Goal: Information Seeking & Learning: Learn about a topic

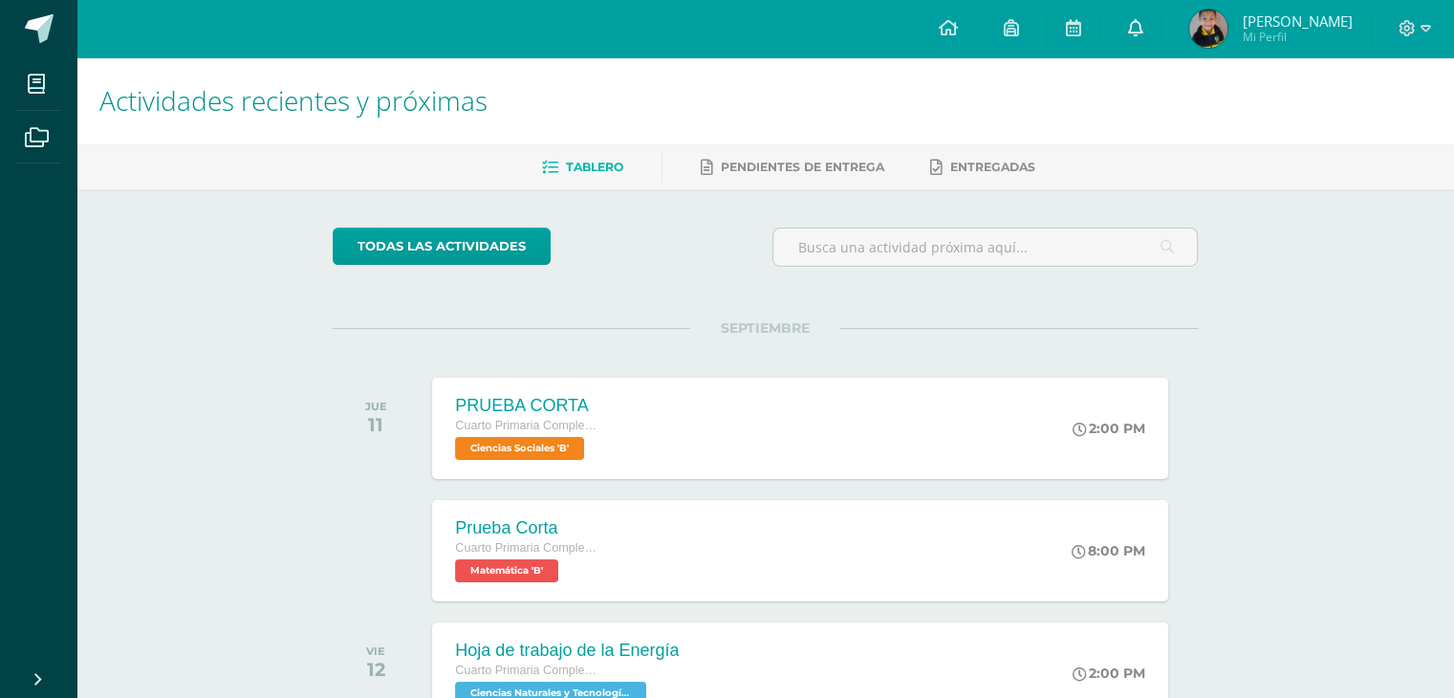
click at [1145, 27] on link at bounding box center [1134, 28] width 61 height 57
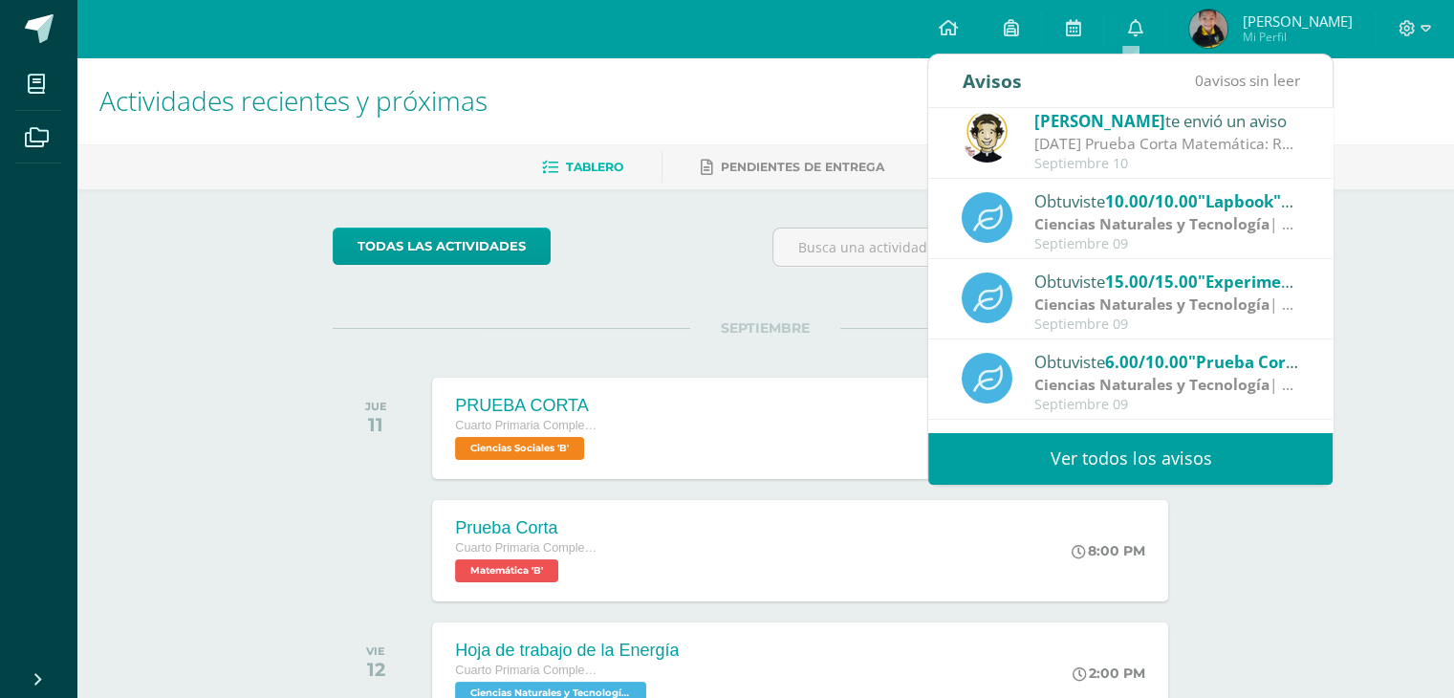
scroll to position [11, 0]
click at [1097, 144] on div "[DATE] Prueba Corta Matemática: Recordatorio de prueba corta matemática, temas …" at bounding box center [1167, 142] width 266 height 22
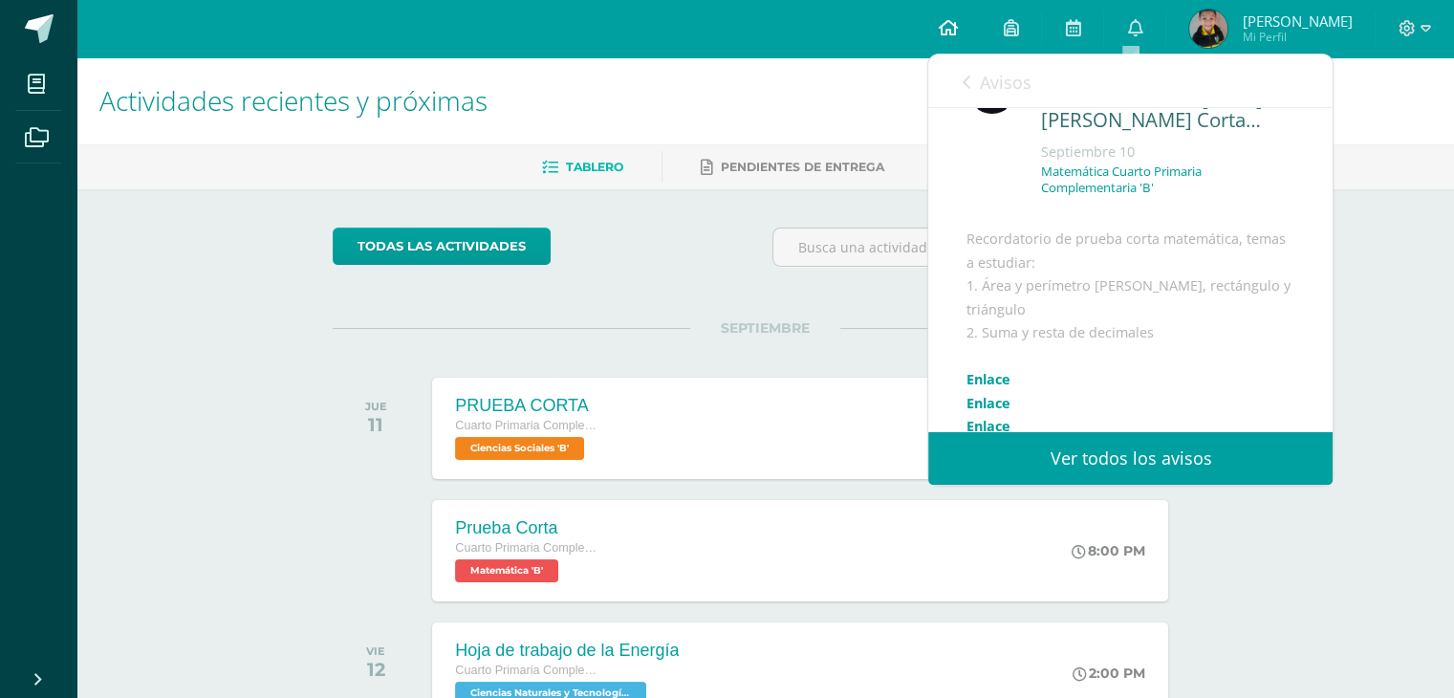
scroll to position [55, 0]
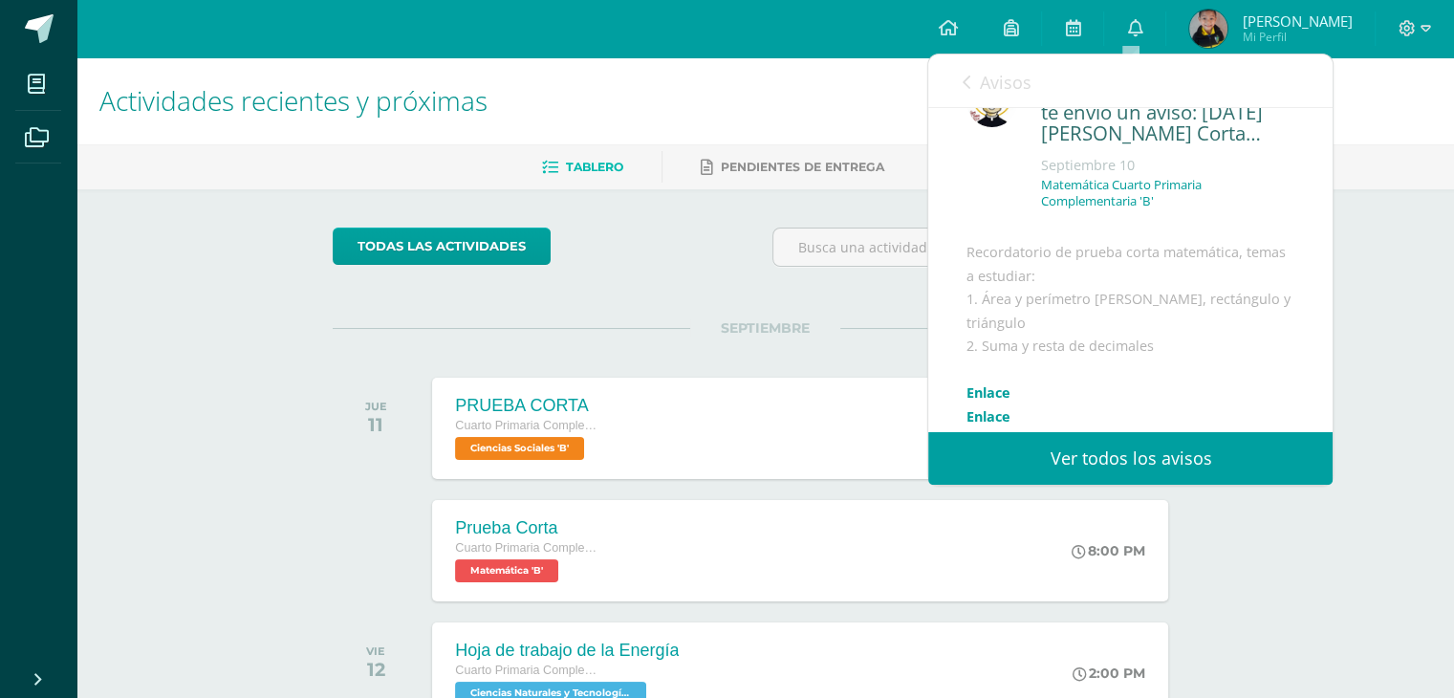
click at [1016, 458] on link "Ver todos los avisos" at bounding box center [1130, 458] width 404 height 53
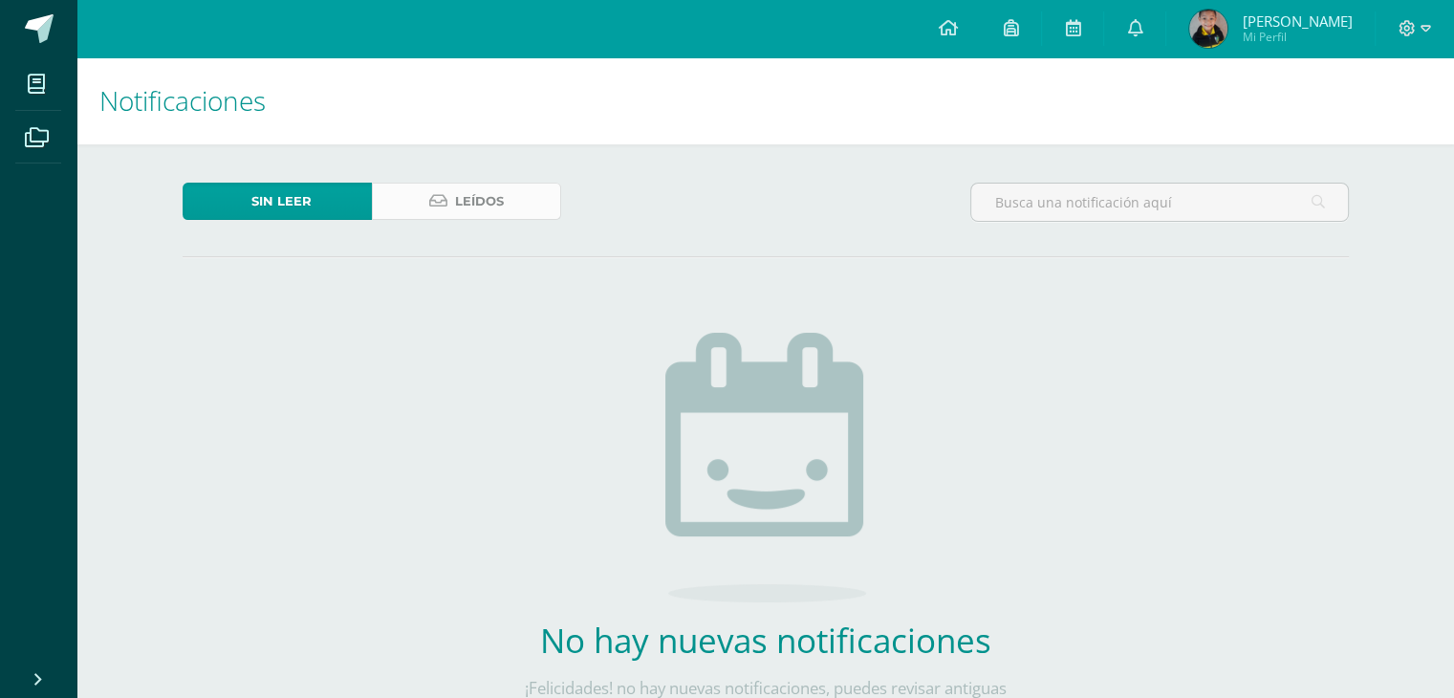
click at [485, 210] on span "Leídos" at bounding box center [479, 201] width 49 height 35
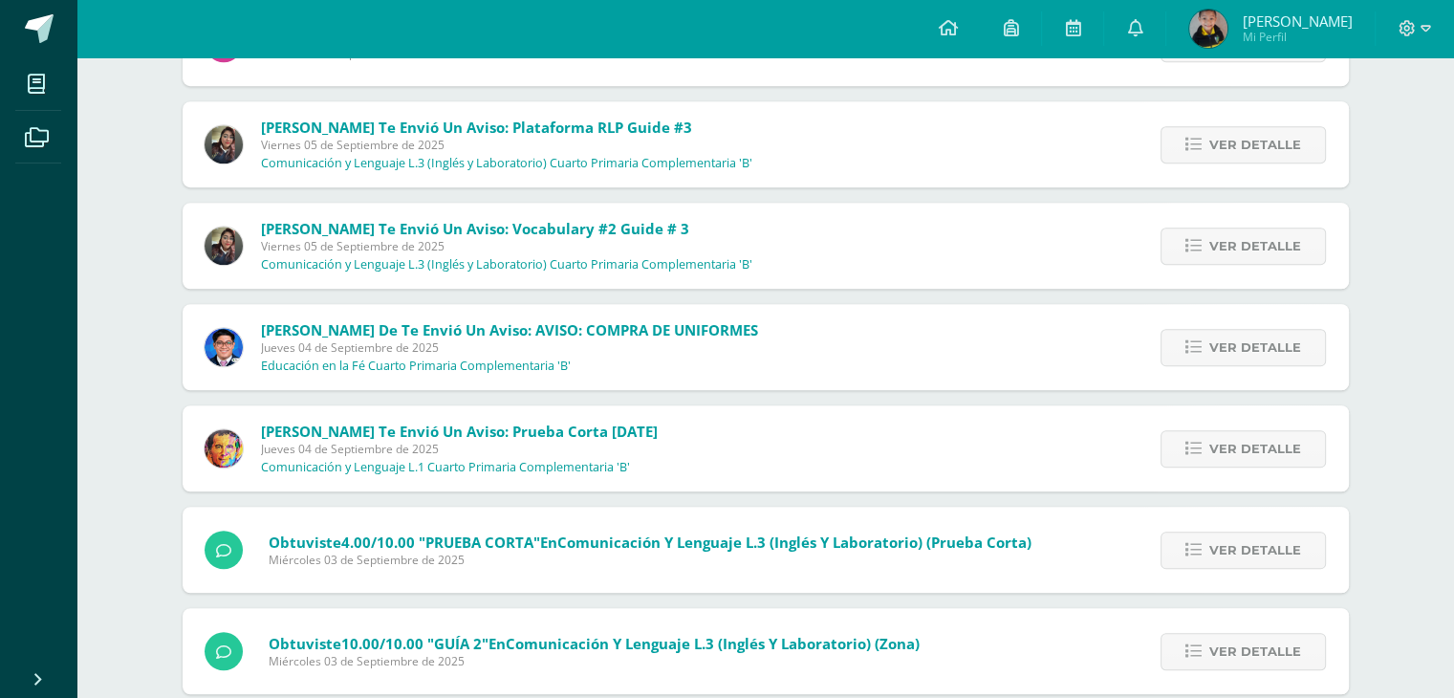
scroll to position [1219, 0]
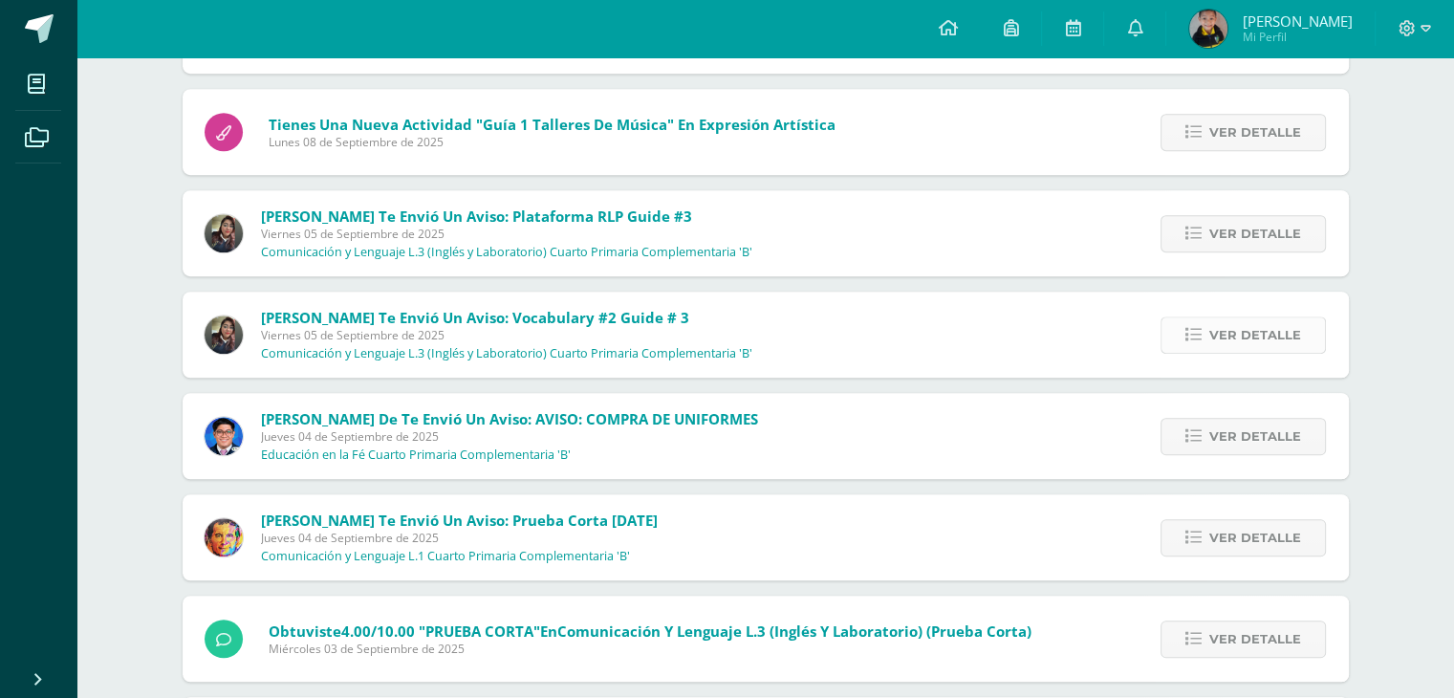
click at [1223, 345] on span "Ver detalle" at bounding box center [1255, 334] width 92 height 35
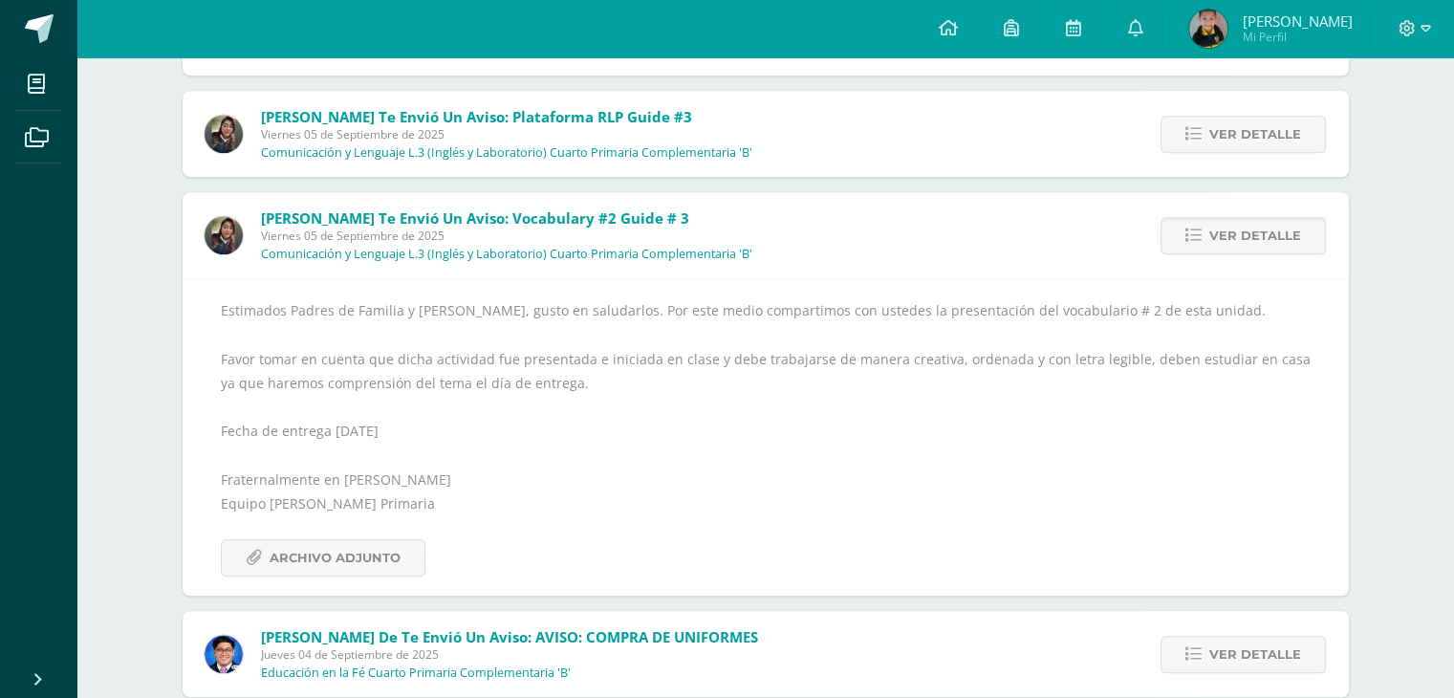
scroll to position [1319, 0]
click at [324, 565] on span "Archivo Adjunto" at bounding box center [335, 556] width 131 height 35
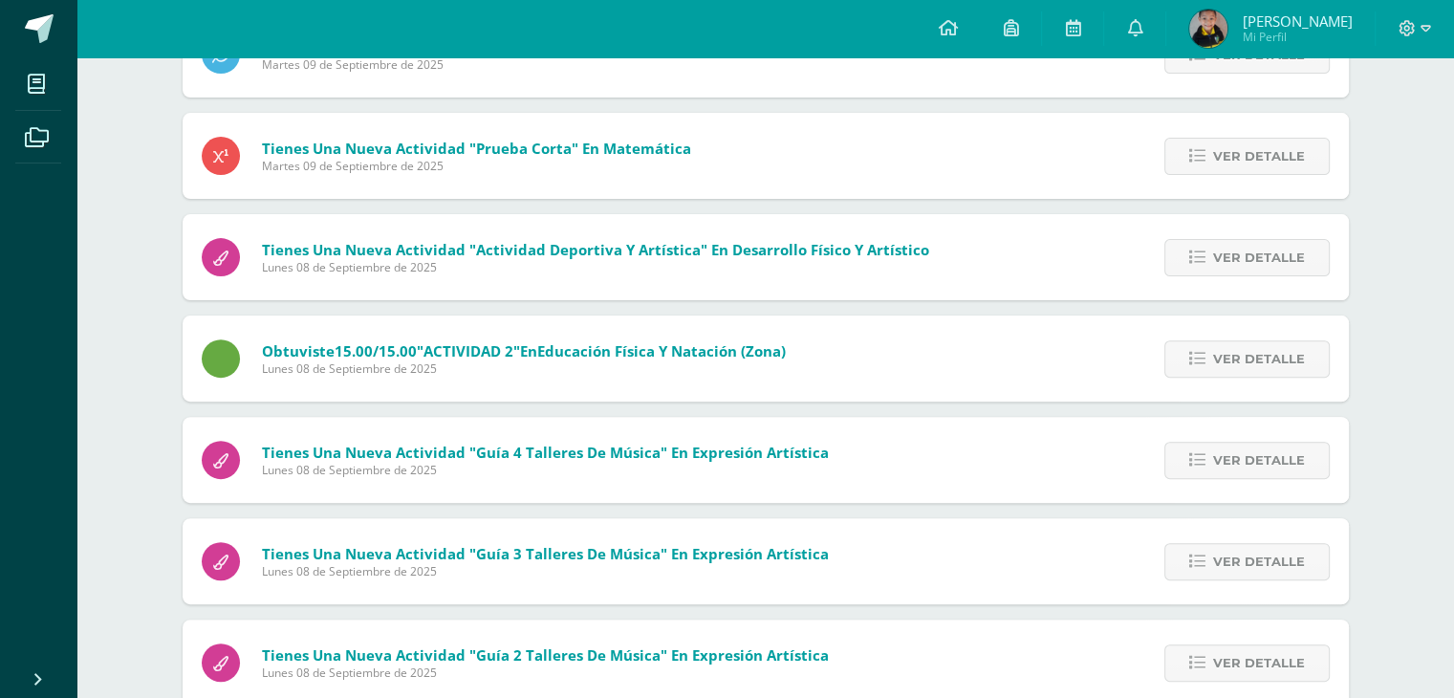
scroll to position [434, 0]
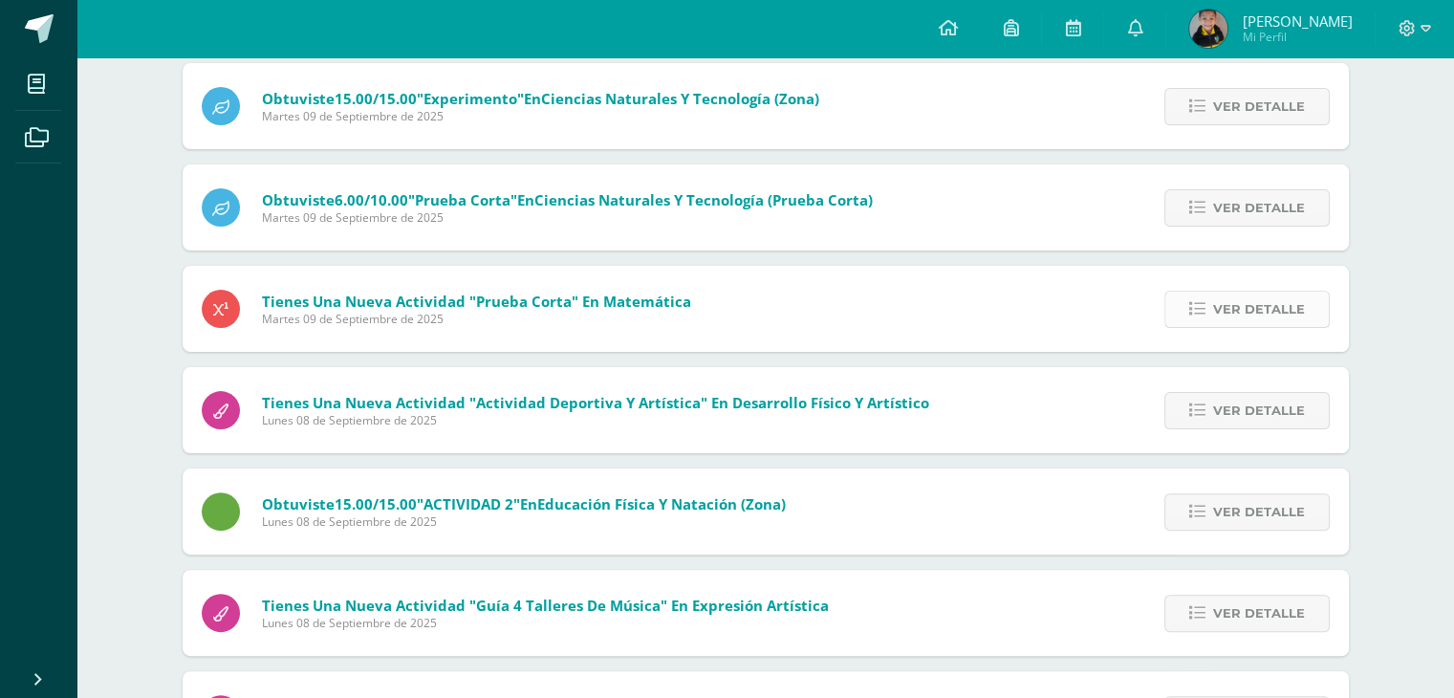
click at [1223, 305] on span "Ver detalle" at bounding box center [1259, 309] width 92 height 35
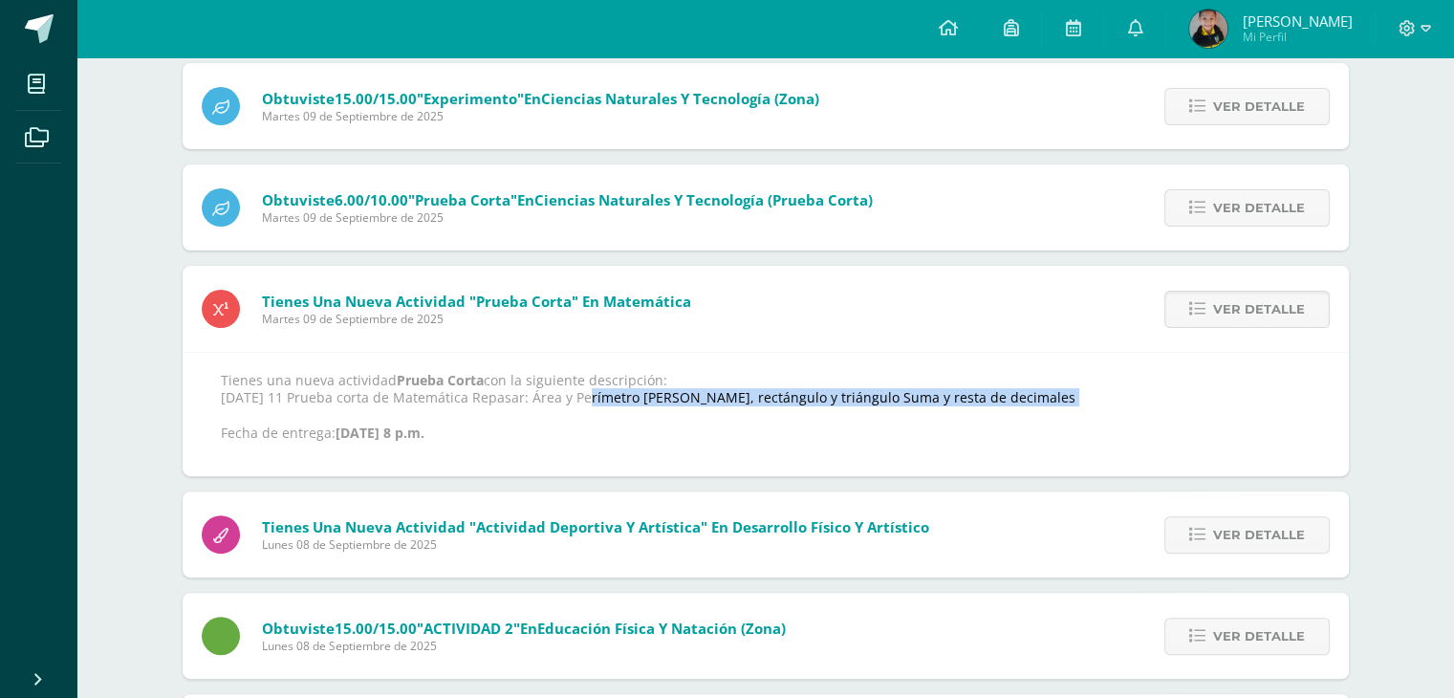
drag, startPoint x: 524, startPoint y: 400, endPoint x: 780, endPoint y: 406, distance: 256.2
click at [780, 406] on p "Tienes una nueva actividad Prueba Corta con la siguiente descripción: [DATE] 11…" at bounding box center [766, 407] width 1090 height 70
copy p "Área y Perímetro [PERSON_NAME], rectángulo y triángulo Suma y resta de decimales"
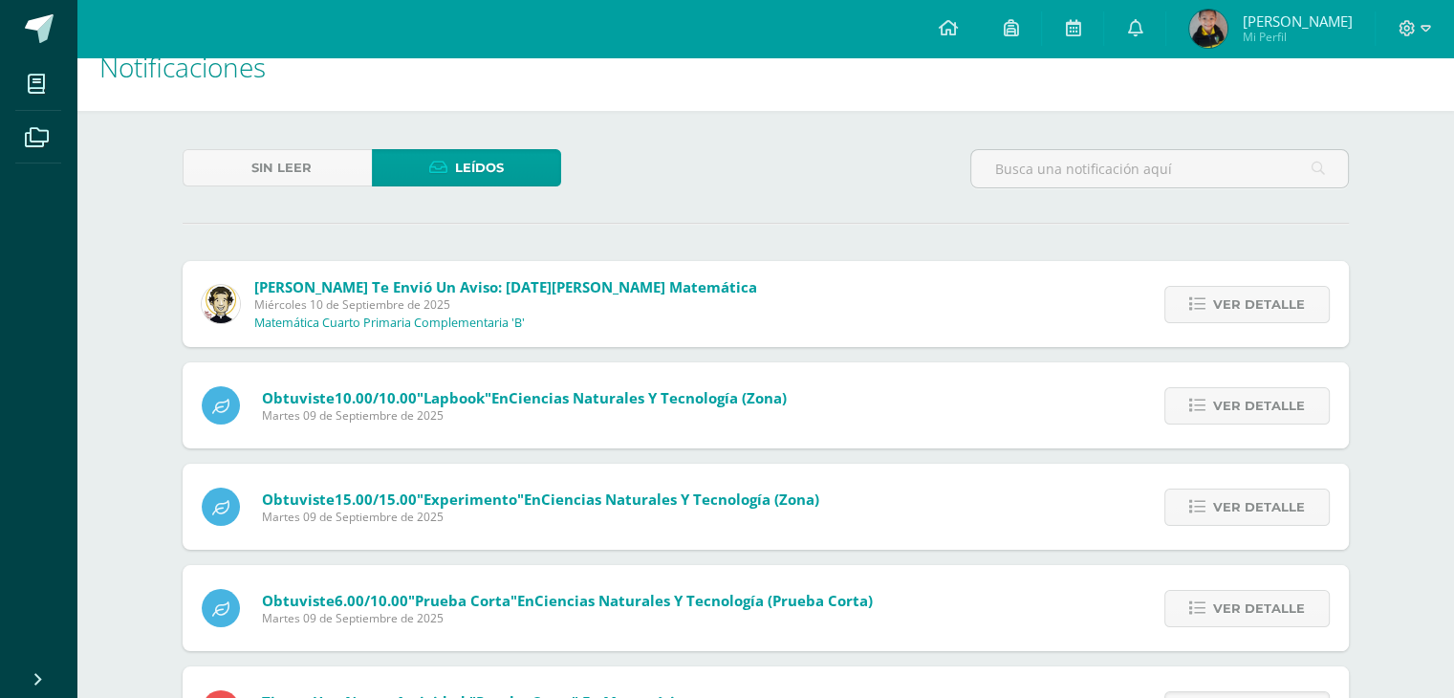
scroll to position [0, 0]
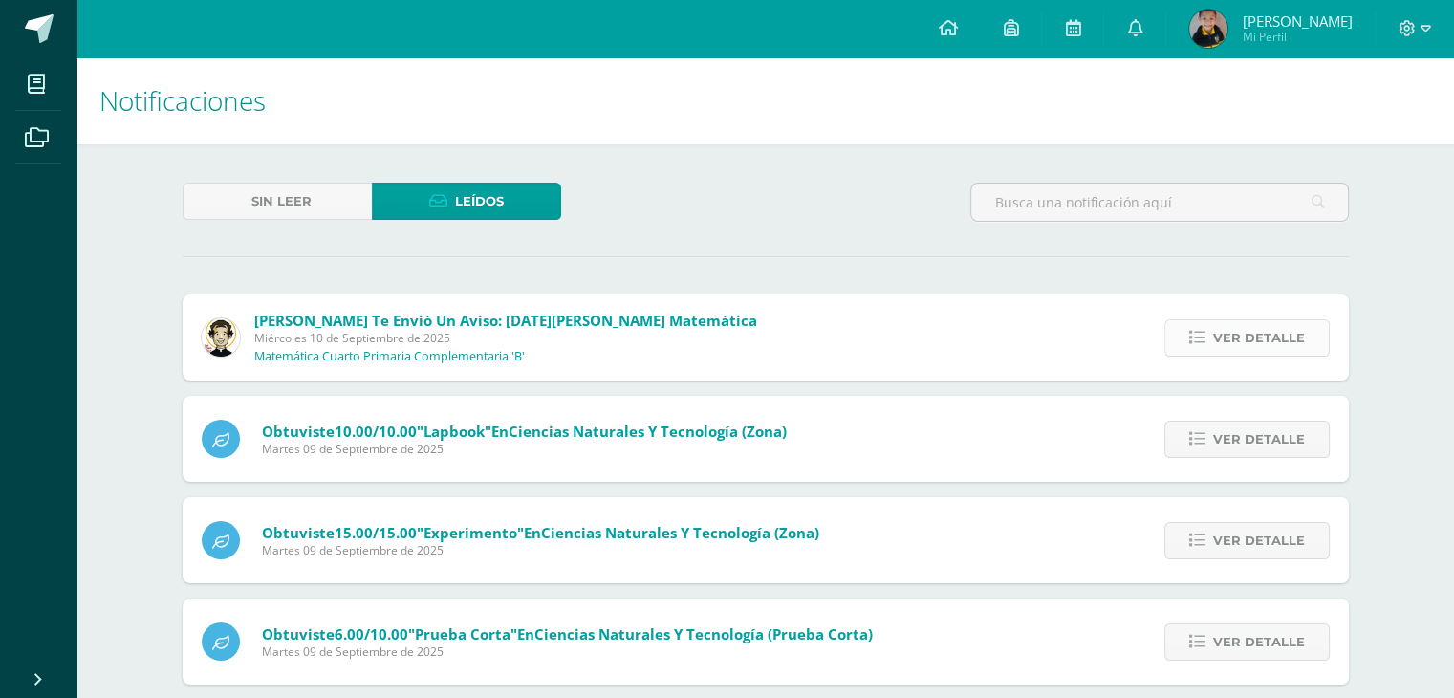
click at [1192, 345] on icon at bounding box center [1197, 338] width 16 height 16
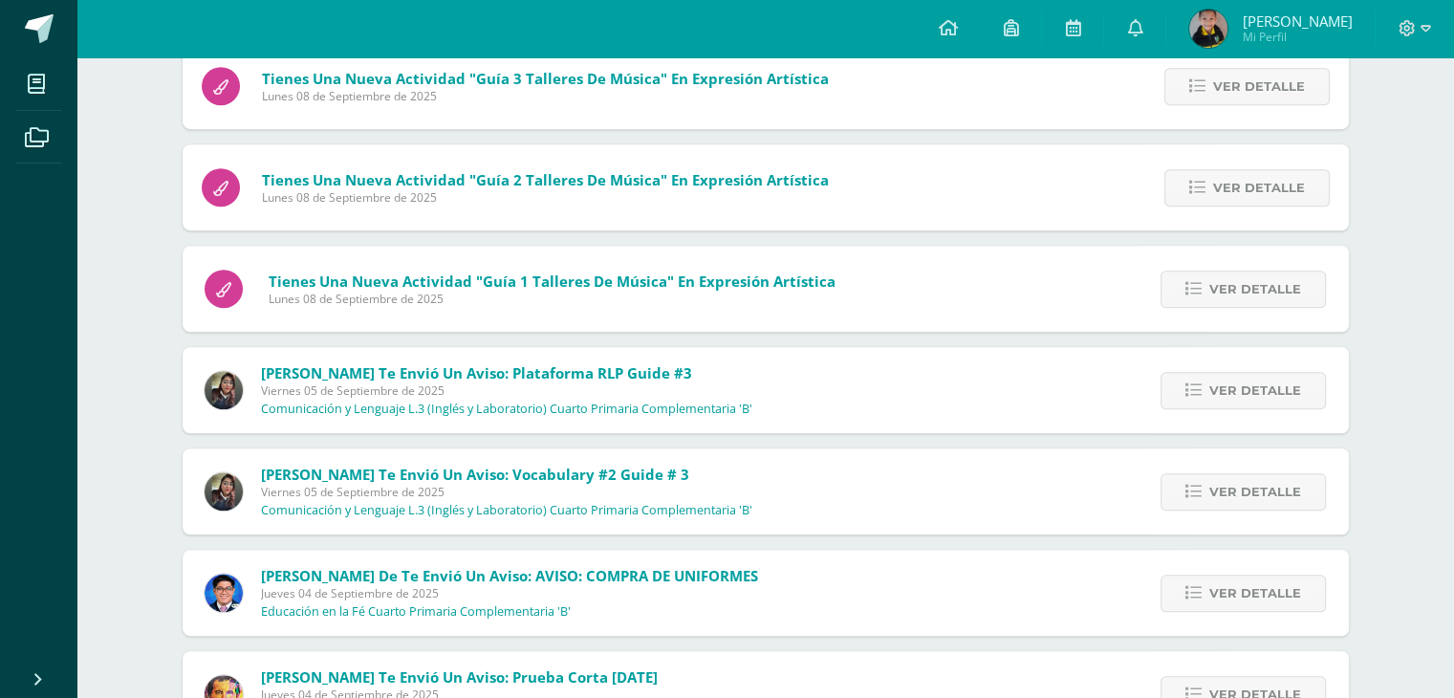
scroll to position [864, 0]
